Goal: Complete application form: Complete application form

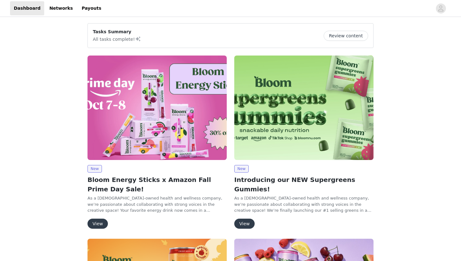
click at [97, 222] on button "View" at bounding box center [97, 223] width 20 height 10
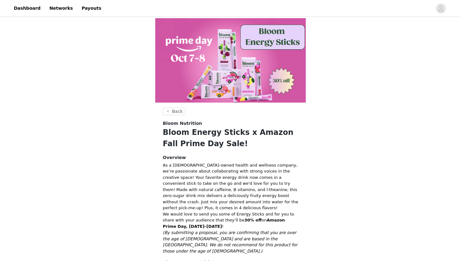
scroll to position [91, 0]
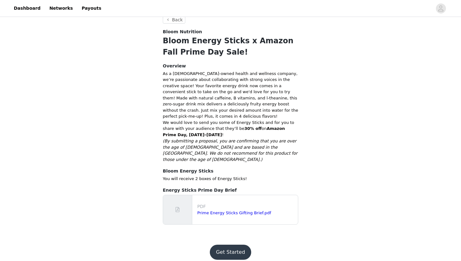
click at [229, 246] on button "Get Started" at bounding box center [231, 251] width 42 height 15
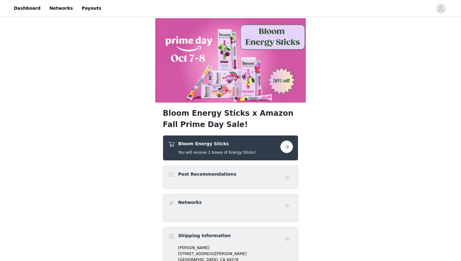
click at [286, 146] on button "button" at bounding box center [286, 146] width 13 height 13
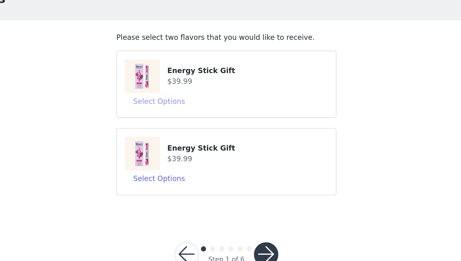
click at [183, 101] on button "Select Options" at bounding box center [189, 101] width 42 height 10
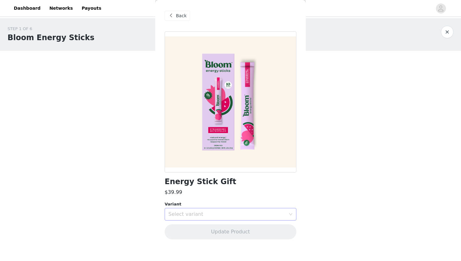
click at [206, 216] on div "Select variant" at bounding box center [226, 214] width 117 height 6
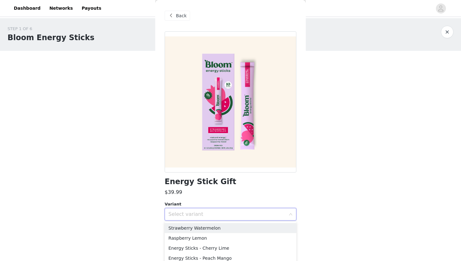
scroll to position [3, 0]
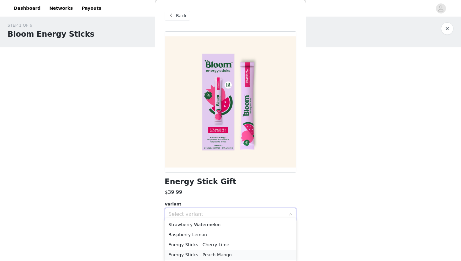
click at [216, 254] on li "Energy Sticks - Peach Mango" at bounding box center [230, 254] width 132 height 10
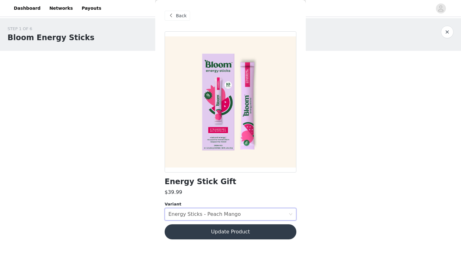
scroll to position [0, 0]
click at [251, 233] on button "Update Product" at bounding box center [230, 231] width 132 height 15
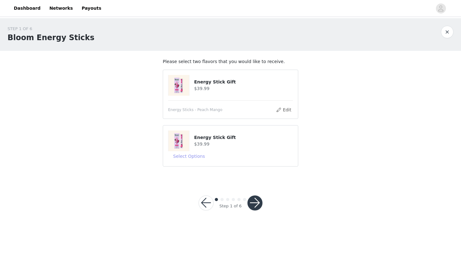
click at [189, 155] on button "Select Options" at bounding box center [189, 156] width 42 height 10
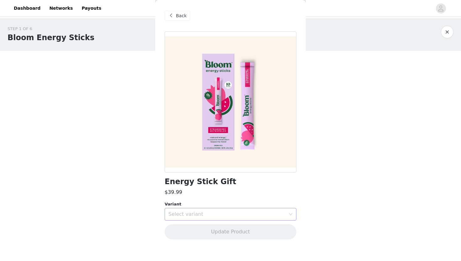
click at [197, 213] on div "Select variant" at bounding box center [226, 214] width 117 height 6
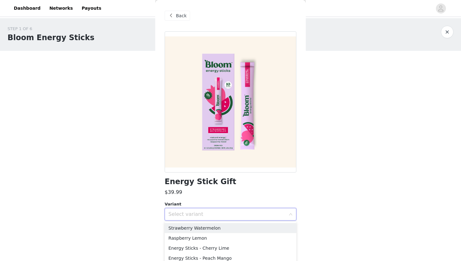
scroll to position [3, 0]
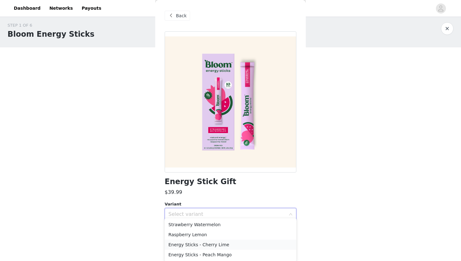
click at [205, 244] on li "Energy Sticks - Cherry Lime" at bounding box center [230, 244] width 132 height 10
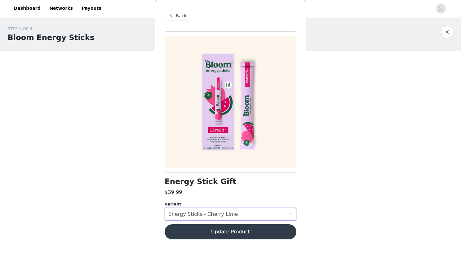
scroll to position [0, 0]
click at [260, 232] on button "Update Product" at bounding box center [230, 231] width 132 height 15
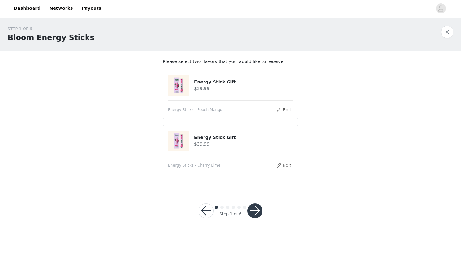
click at [254, 211] on button "button" at bounding box center [254, 210] width 15 height 15
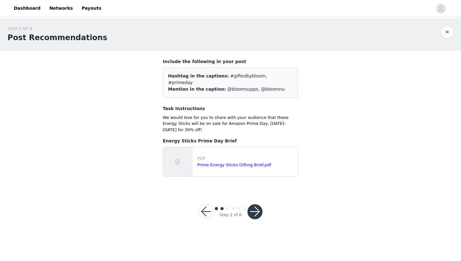
click at [254, 204] on button "button" at bounding box center [254, 211] width 15 height 15
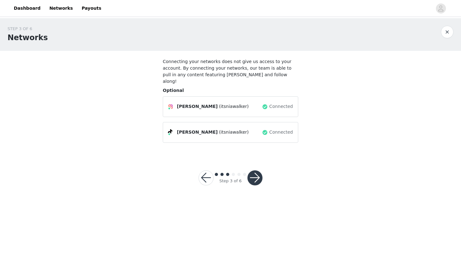
click at [254, 170] on button "button" at bounding box center [254, 177] width 15 height 15
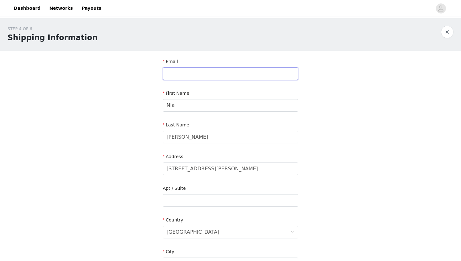
click at [196, 70] on input "text" at bounding box center [230, 73] width 135 height 13
type input "[EMAIL_ADDRESS][DOMAIN_NAME]"
type input "5103655204"
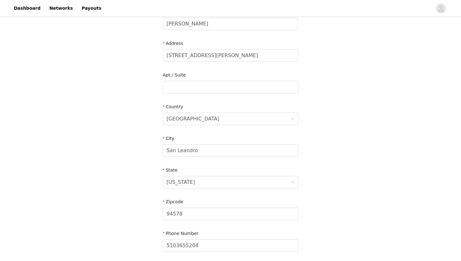
scroll to position [114, 0]
click at [207, 54] on input "[STREET_ADDRESS][PERSON_NAME]" at bounding box center [230, 55] width 135 height 13
paste input "LMU Drive MSB-18129"
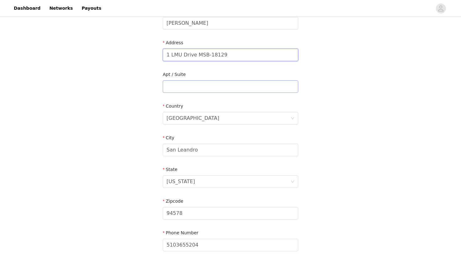
type input "1 LMU Drive MSB-18129"
click at [209, 86] on input "text" at bounding box center [230, 86] width 135 height 13
click at [342, 136] on div "STEP 4 OF 6 Shipping Information Email [EMAIL_ADDRESS][DOMAIN_NAME] First Name …" at bounding box center [230, 86] width 461 height 364
click at [201, 145] on input "San Leandro" at bounding box center [230, 150] width 135 height 13
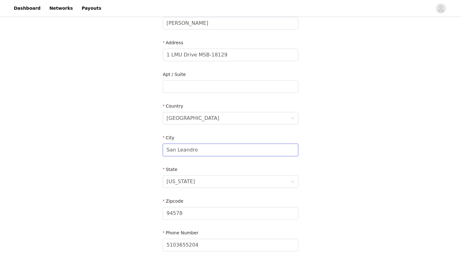
click at [201, 145] on input "San Leandro" at bounding box center [230, 150] width 135 height 13
paste input "[GEOGRAPHIC_DATA]"
type input "[GEOGRAPHIC_DATA]"
click at [342, 125] on div "STEP 4 OF 6 Shipping Information Email [EMAIL_ADDRESS][DOMAIN_NAME] First Name …" at bounding box center [230, 86] width 461 height 364
click at [191, 214] on input "94578" at bounding box center [230, 213] width 135 height 13
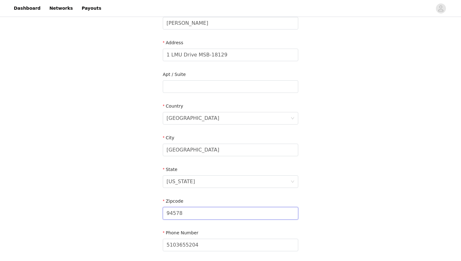
click at [191, 214] on input "94578" at bounding box center [230, 213] width 135 height 13
paste input "0045-2659"
type input "90045-2659"
click at [392, 172] on div "STEP 4 OF 6 Shipping Information Email [EMAIL_ADDRESS][DOMAIN_NAME] First Name …" at bounding box center [230, 86] width 461 height 364
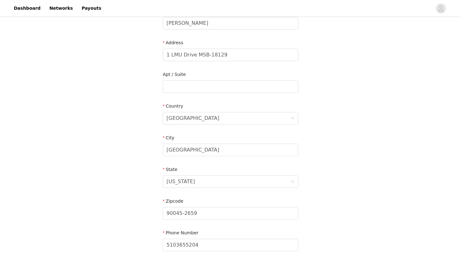
scroll to position [166, 0]
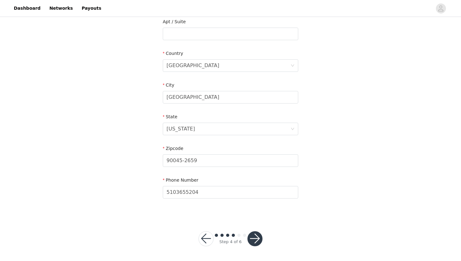
click at [255, 237] on button "button" at bounding box center [254, 238] width 15 height 15
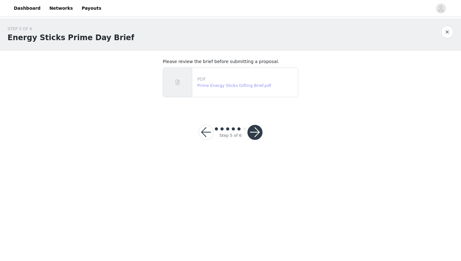
click at [233, 84] on link "Prime Energy Sticks Gifting Brief.pdf" at bounding box center [234, 85] width 74 height 5
click at [211, 121] on div "Step 5 of 6" at bounding box center [230, 132] width 79 height 30
click at [205, 129] on button "button" at bounding box center [205, 132] width 15 height 15
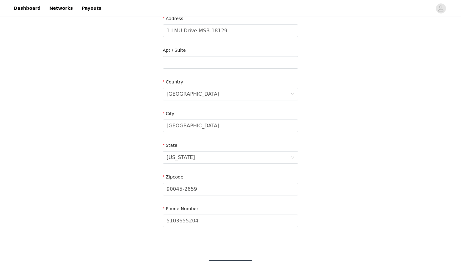
scroll to position [166, 0]
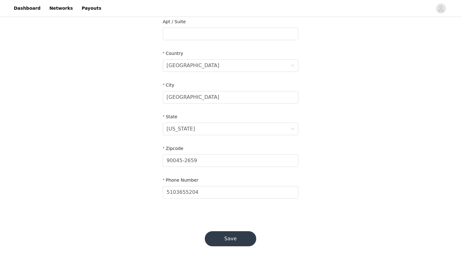
click at [214, 235] on button "Save" at bounding box center [230, 238] width 51 height 15
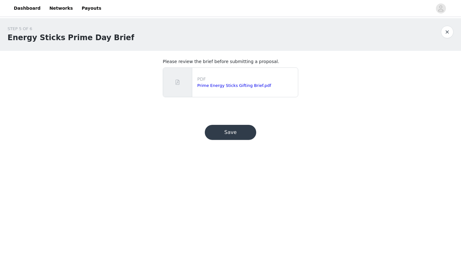
click at [234, 132] on button "Save" at bounding box center [230, 132] width 51 height 15
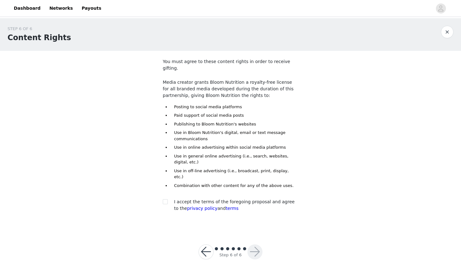
scroll to position [1, 0]
click at [161, 187] on section "You must agree to these content rights in order to receive gifting. Media creat…" at bounding box center [230, 139] width 150 height 179
click at [164, 198] on input "checkbox" at bounding box center [165, 200] width 4 height 4
checkbox input "true"
click at [253, 243] on button "button" at bounding box center [254, 250] width 15 height 15
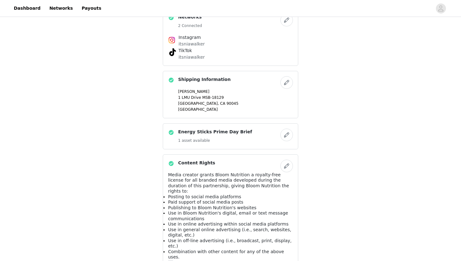
scroll to position [115, 0]
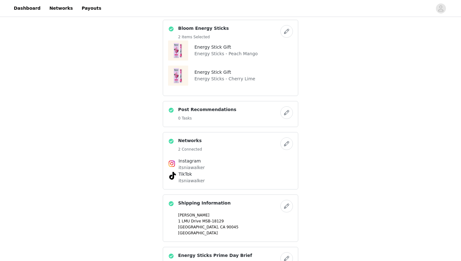
click at [289, 30] on button "button" at bounding box center [286, 31] width 13 height 13
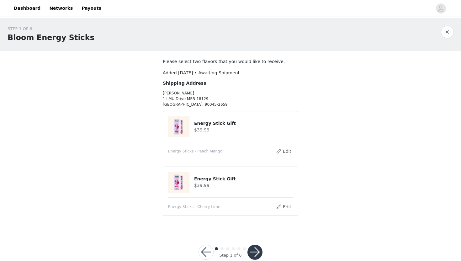
scroll to position [13, 0]
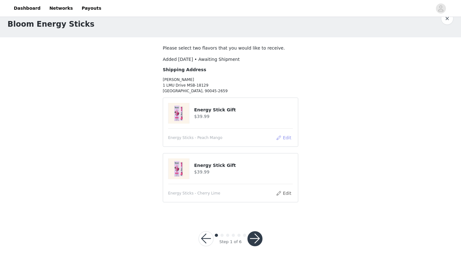
click at [283, 138] on button "Edit" at bounding box center [283, 138] width 16 height 8
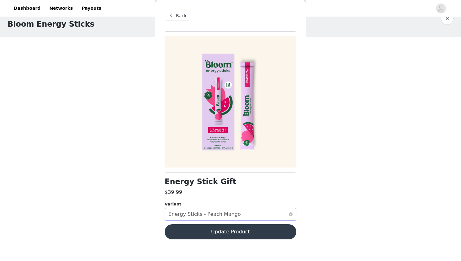
click at [212, 215] on div "Energy Sticks - Peach Mango" at bounding box center [204, 214] width 72 height 12
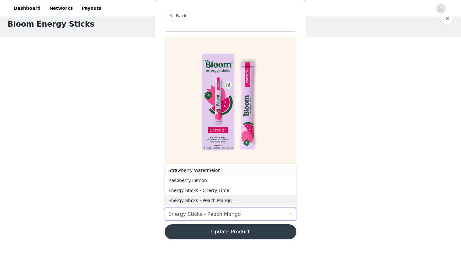
click at [211, 170] on li "Strawberry Watermelon" at bounding box center [230, 170] width 132 height 10
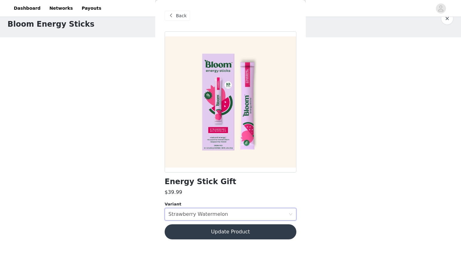
click at [268, 231] on button "Update Product" at bounding box center [230, 231] width 132 height 15
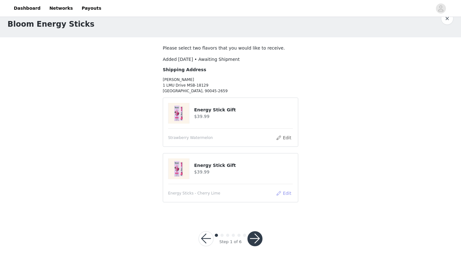
click at [286, 192] on button "Edit" at bounding box center [283, 193] width 16 height 8
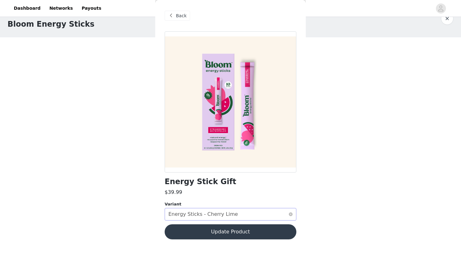
click at [222, 211] on div "Energy Sticks - Cherry Lime" at bounding box center [203, 214] width 70 height 12
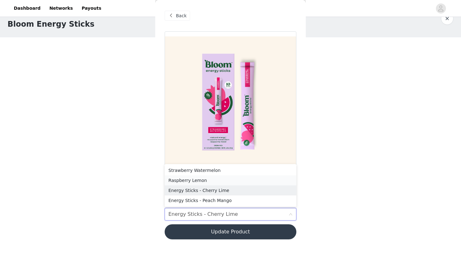
click at [219, 180] on li "Raspberry Lemon" at bounding box center [230, 180] width 132 height 10
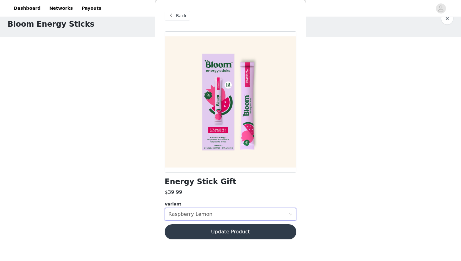
click at [231, 232] on button "Update Product" at bounding box center [230, 231] width 132 height 15
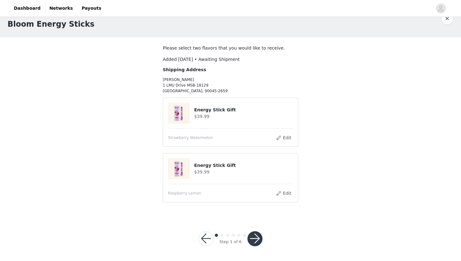
click at [253, 239] on button "button" at bounding box center [254, 238] width 15 height 15
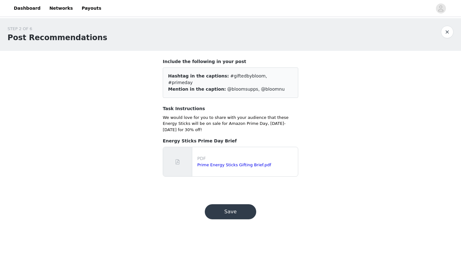
click at [222, 204] on button "Save" at bounding box center [230, 211] width 51 height 15
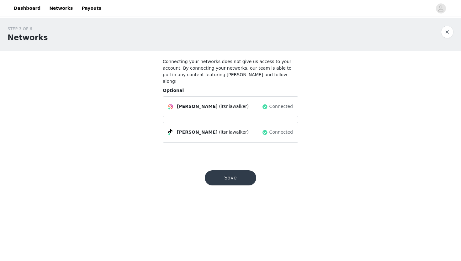
click at [238, 171] on button "Save" at bounding box center [230, 177] width 51 height 15
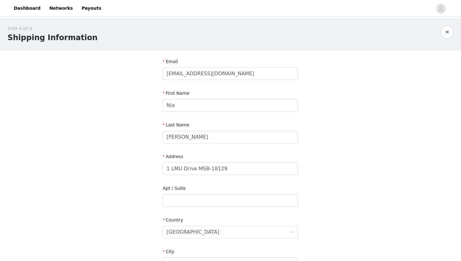
scroll to position [166, 0]
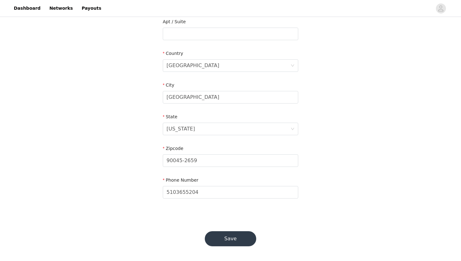
click at [226, 238] on button "Save" at bounding box center [230, 238] width 51 height 15
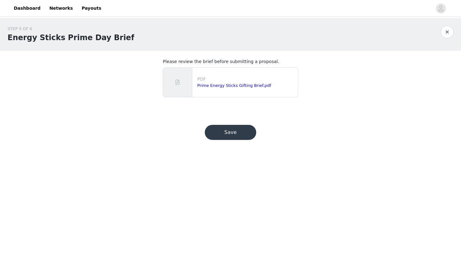
click at [240, 130] on button "Save" at bounding box center [230, 132] width 51 height 15
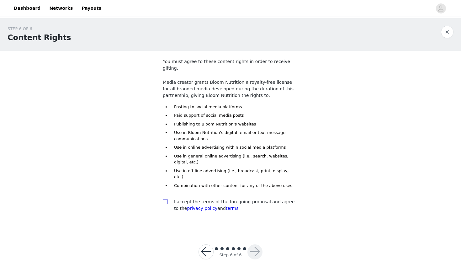
click at [164, 199] on input "checkbox" at bounding box center [165, 201] width 4 height 4
checkbox input "true"
click at [256, 244] on button "button" at bounding box center [254, 251] width 15 height 15
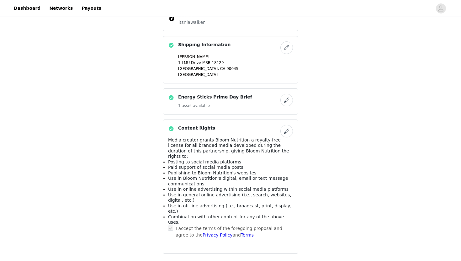
scroll to position [303, 0]
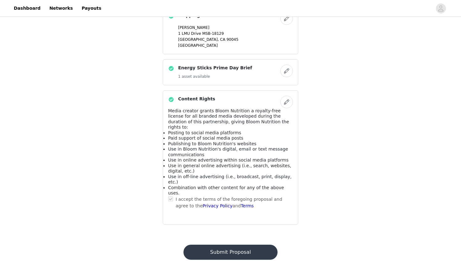
click at [237, 244] on button "Submit Proposal" at bounding box center [230, 251] width 94 height 15
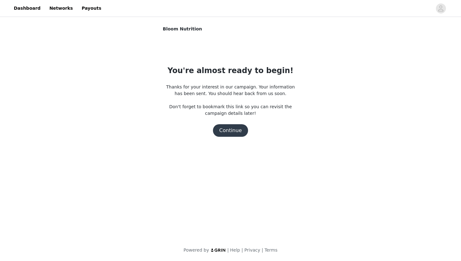
click at [233, 129] on button "Continue" at bounding box center [230, 130] width 35 height 13
